Goal: Transaction & Acquisition: Purchase product/service

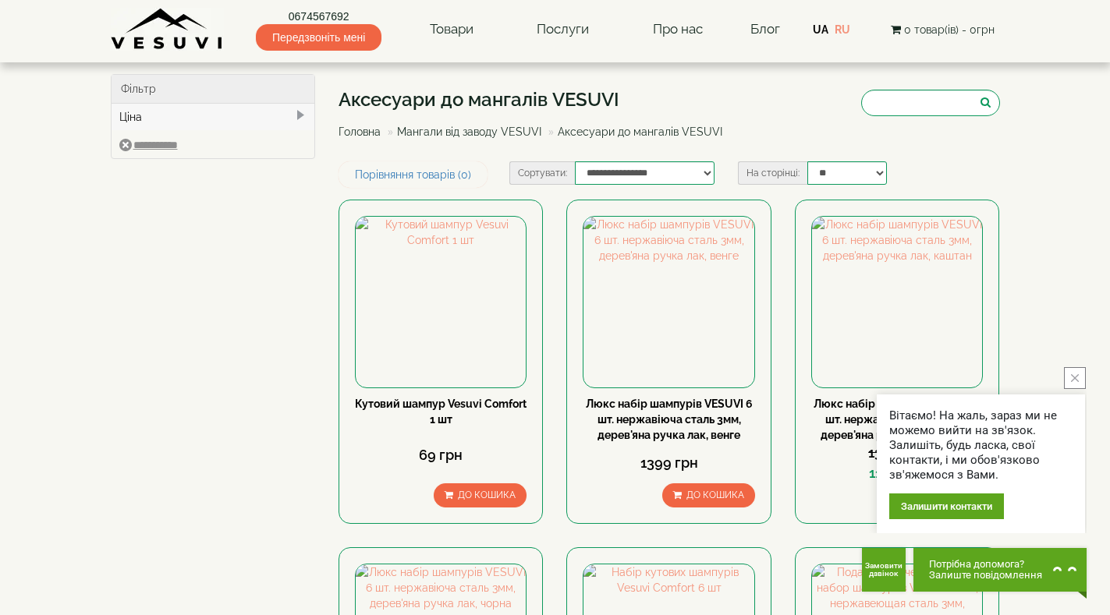
click at [1073, 377] on icon "close button" at bounding box center [1075, 378] width 8 height 8
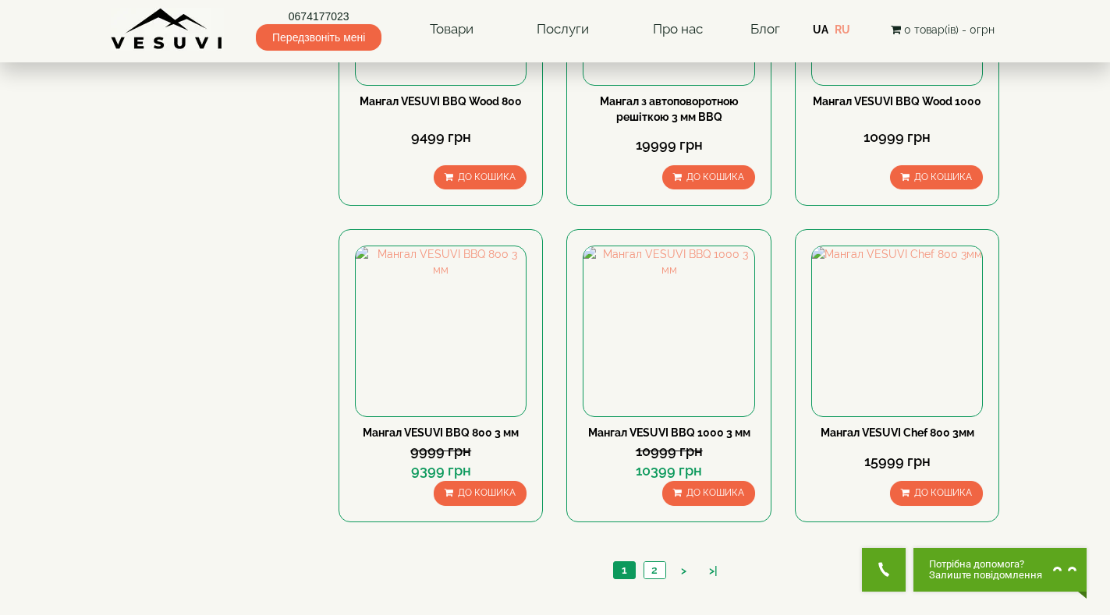
scroll to position [1404, 0]
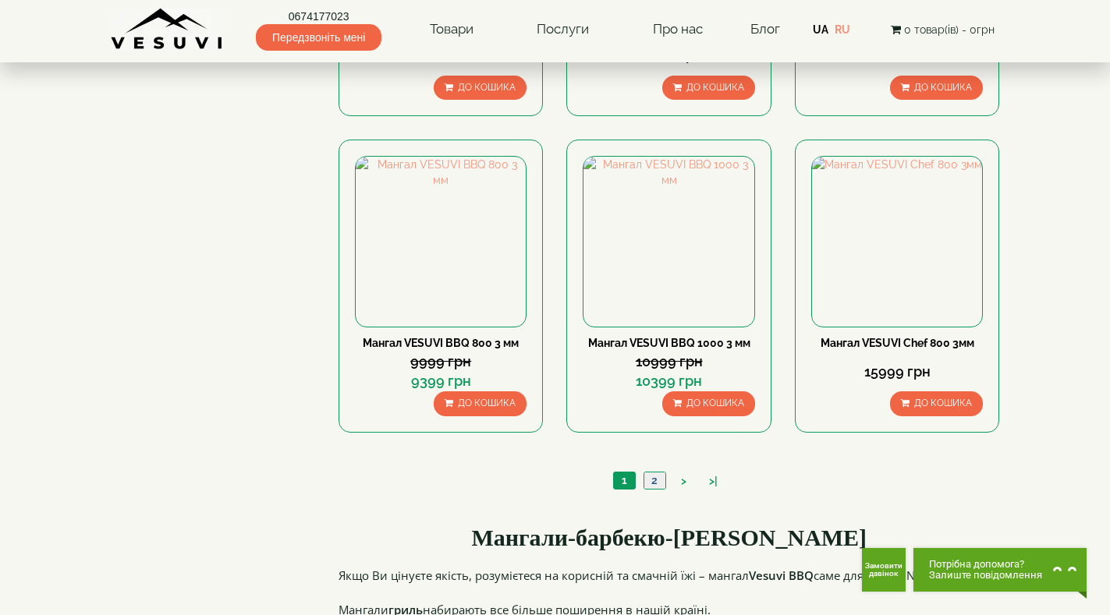
click at [656, 482] on link "2" at bounding box center [654, 481] width 22 height 16
